Goal: Leave review/rating

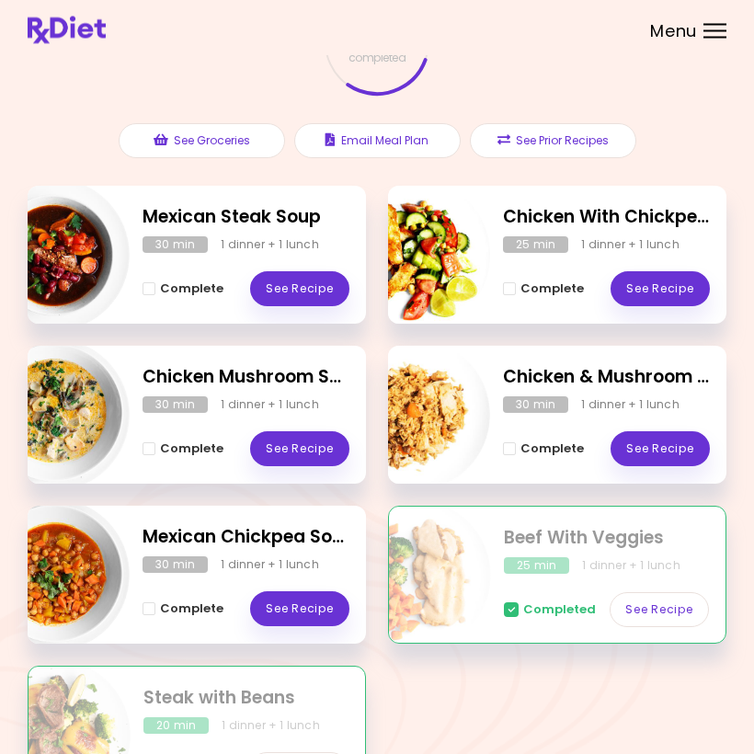
scroll to position [167, 0]
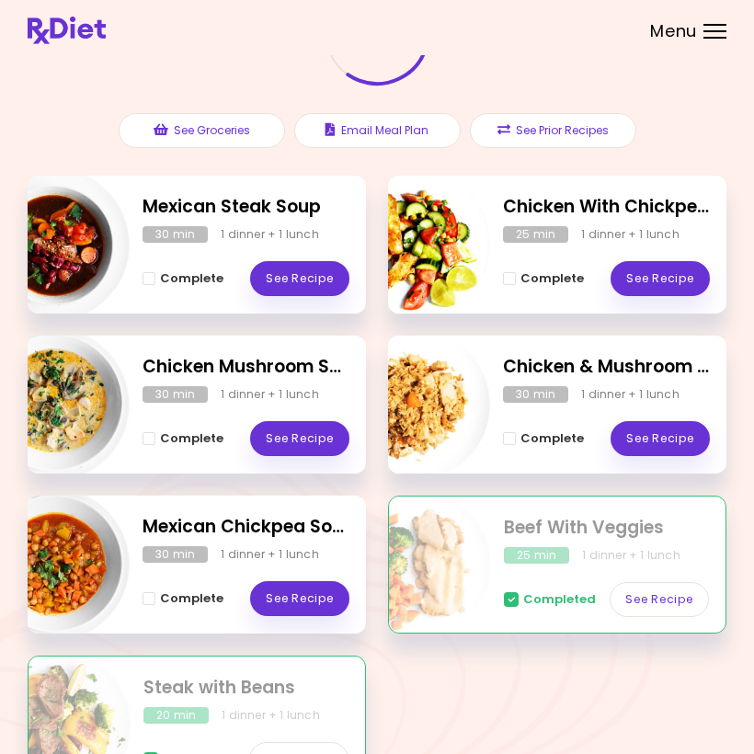
click at [304, 592] on link "See Recipe" at bounding box center [299, 598] width 99 height 35
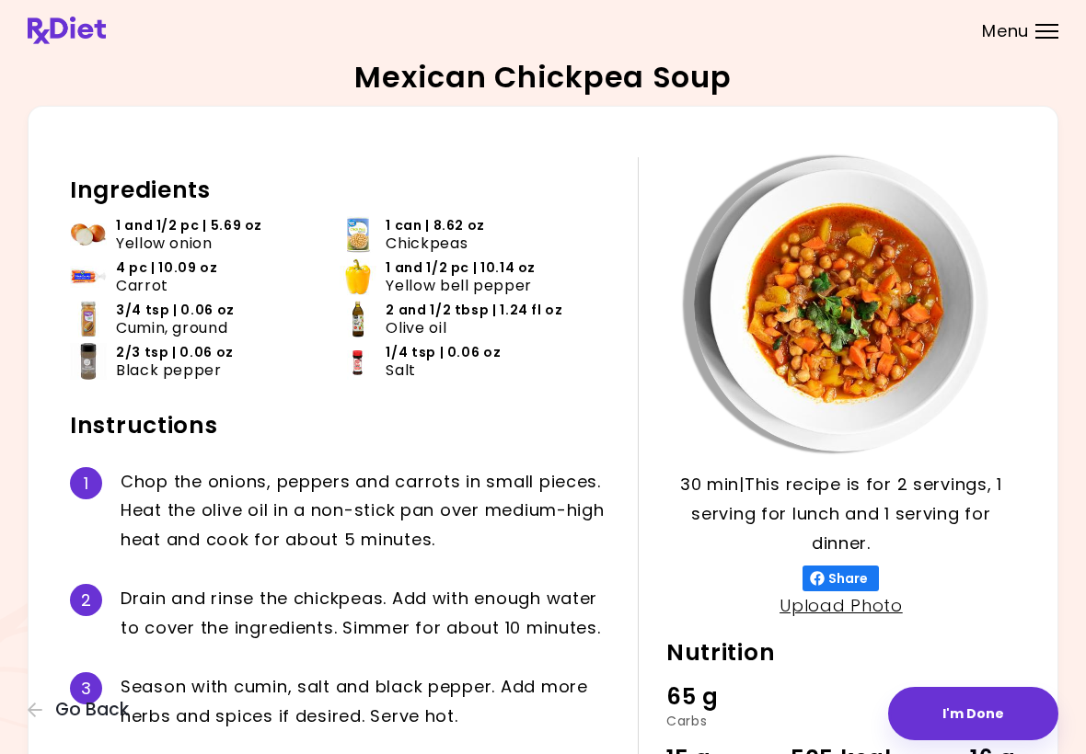
click at [753, 711] on button "I'm Done" at bounding box center [973, 713] width 170 height 53
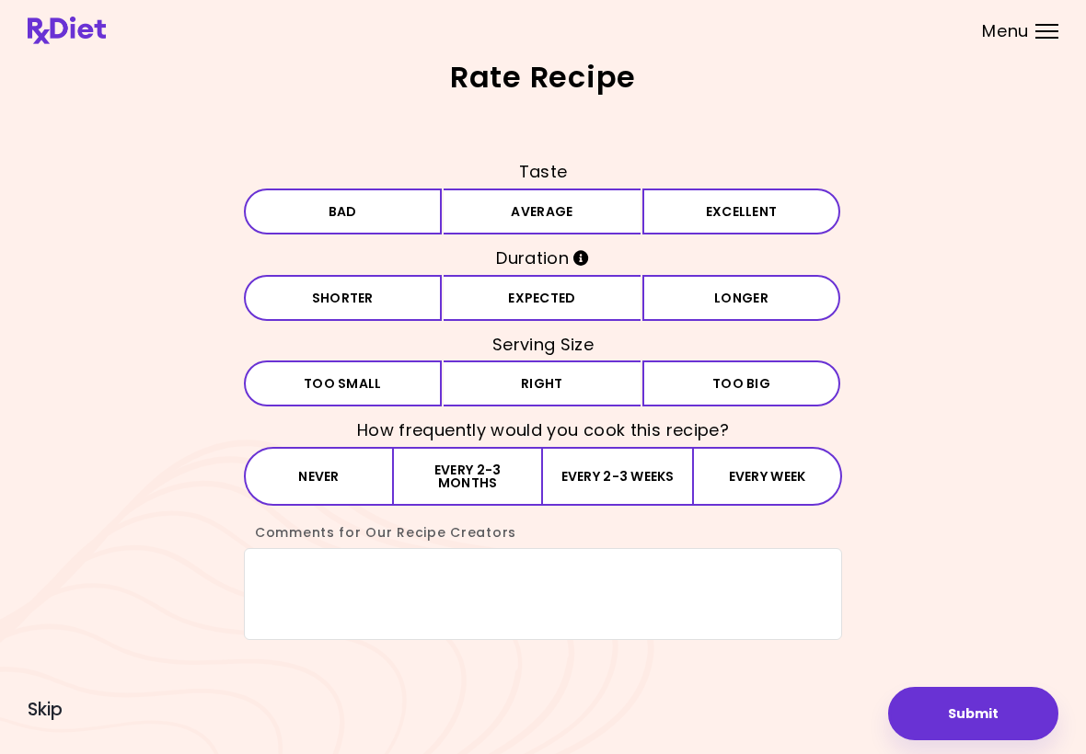
click at [567, 213] on button "Average" at bounding box center [542, 212] width 198 height 46
click at [588, 293] on button "Expected" at bounding box center [542, 298] width 198 height 46
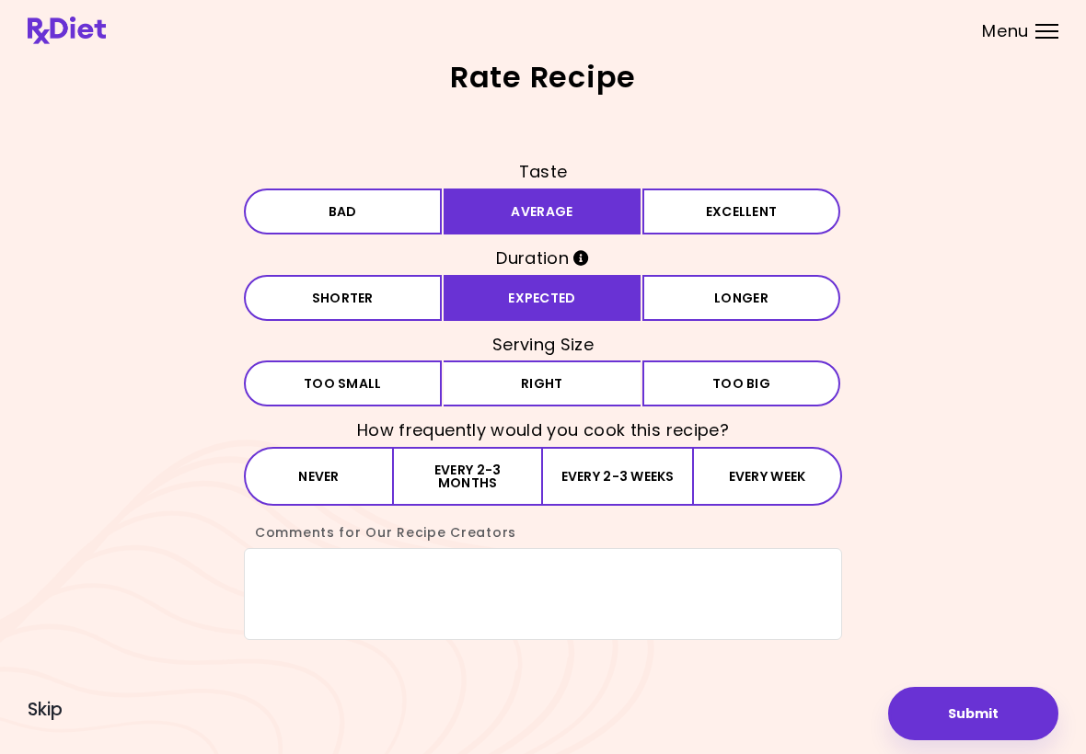
click at [588, 362] on button "Right" at bounding box center [542, 384] width 198 height 46
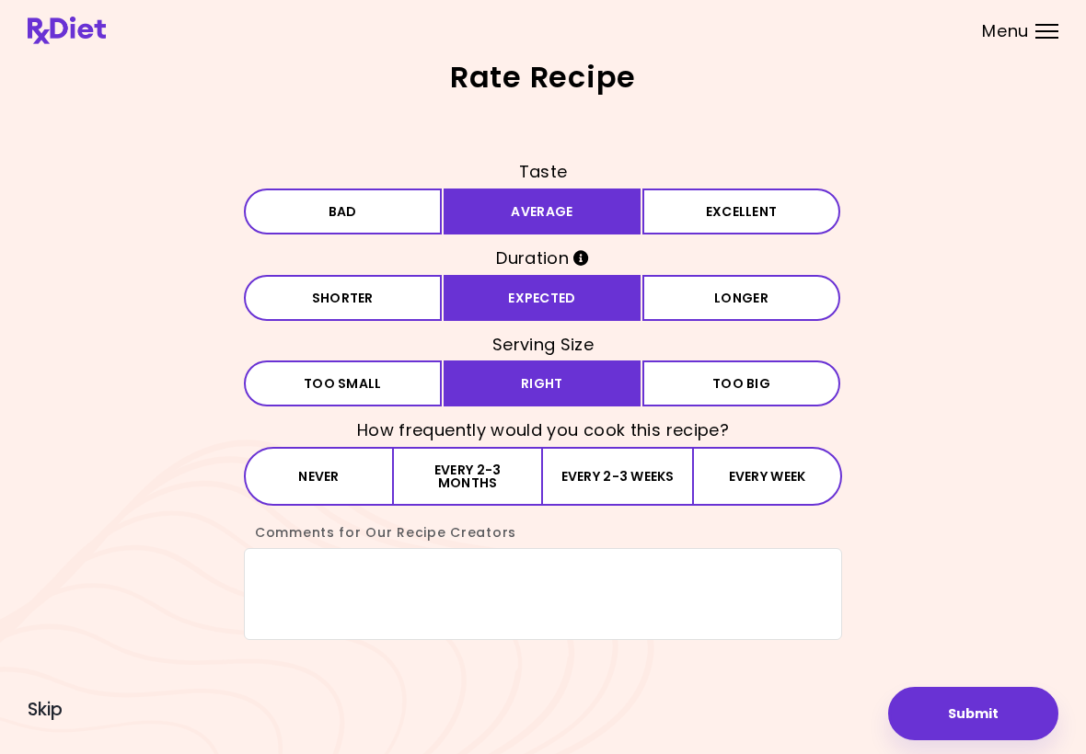
click at [498, 466] on button "Every 2-3 months" at bounding box center [468, 476] width 149 height 59
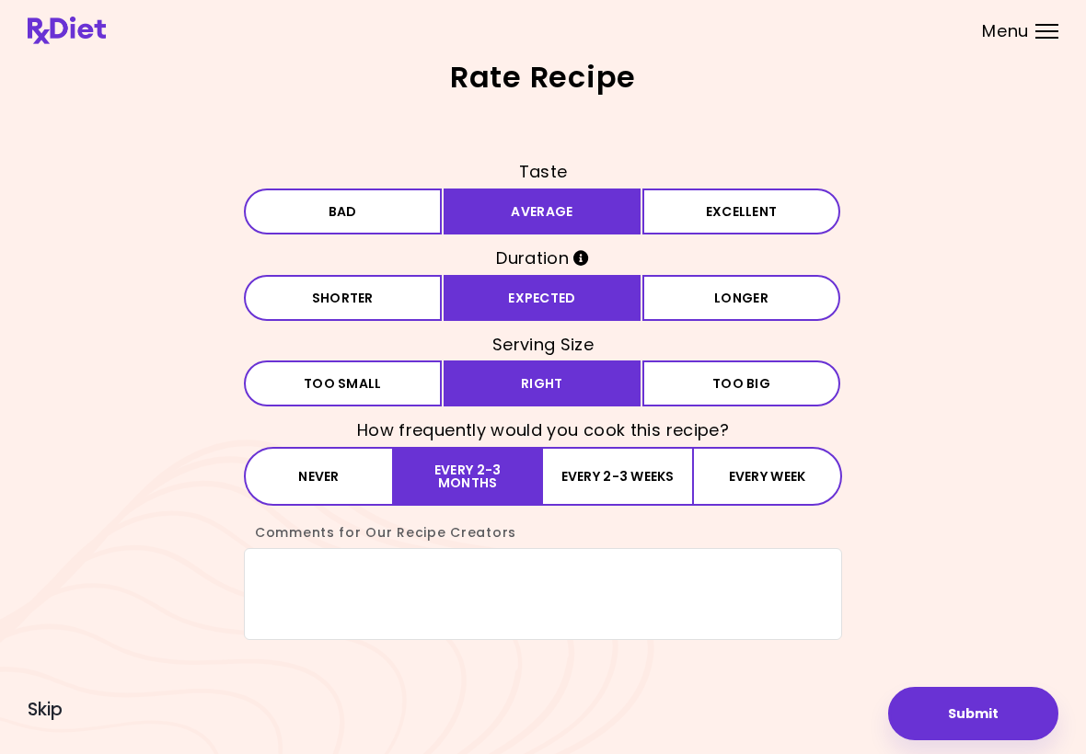
click at [753, 696] on button "Submit" at bounding box center [973, 713] width 170 height 53
